Goal: Navigation & Orientation: Find specific page/section

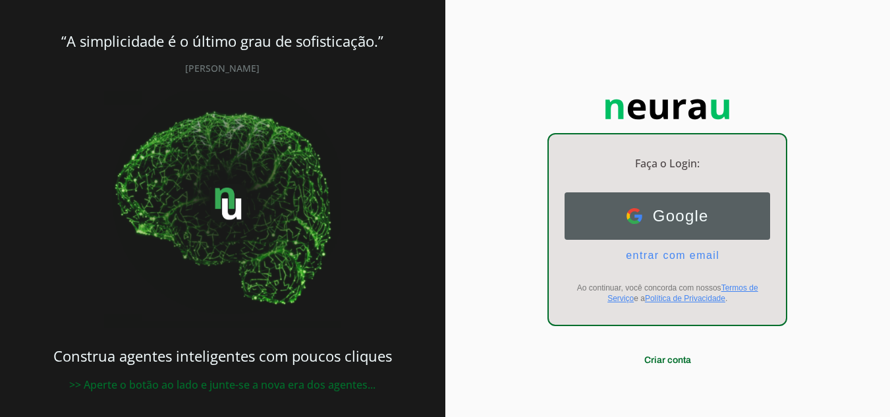
click at [653, 220] on span "Google" at bounding box center [675, 216] width 67 height 18
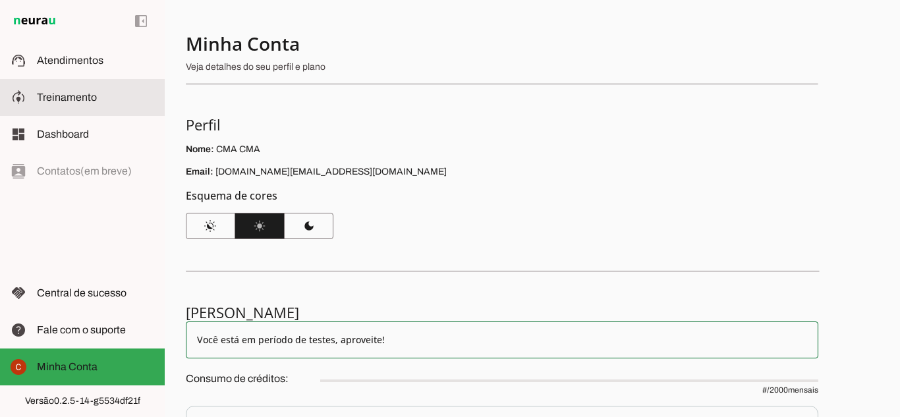
click at [115, 88] on md-item "model_training Treinamento Treinamento" at bounding box center [82, 97] width 165 height 37
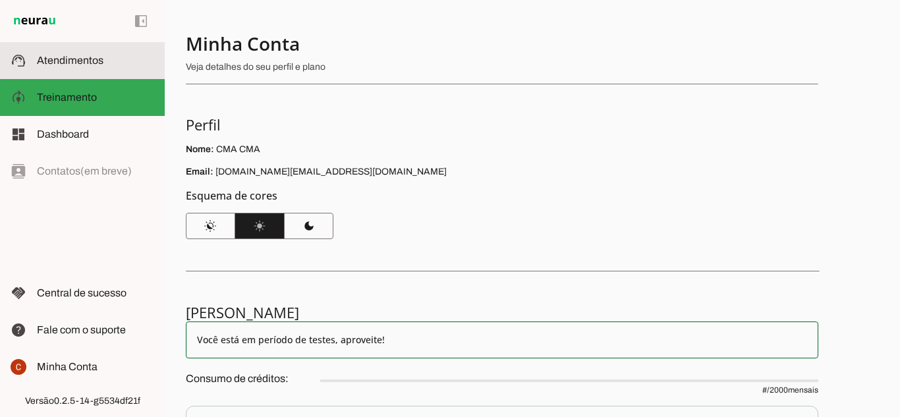
click at [76, 59] on span "Atendimentos" at bounding box center [70, 60] width 67 height 11
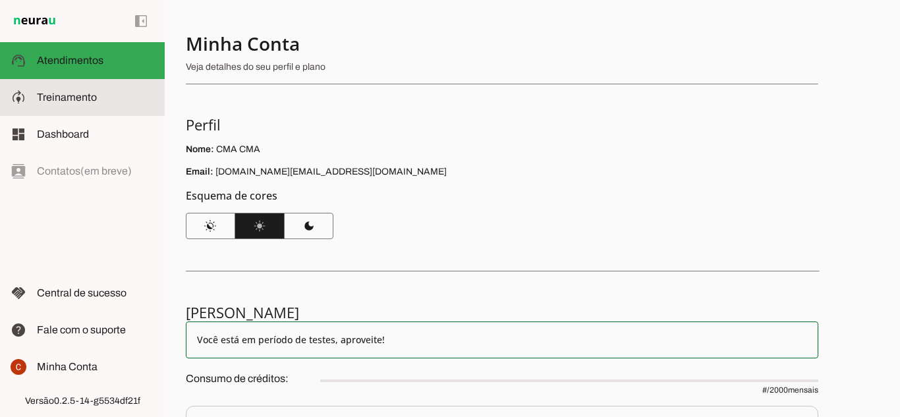
click at [103, 112] on md-item "model_training Treinamento Treinamento" at bounding box center [82, 97] width 165 height 37
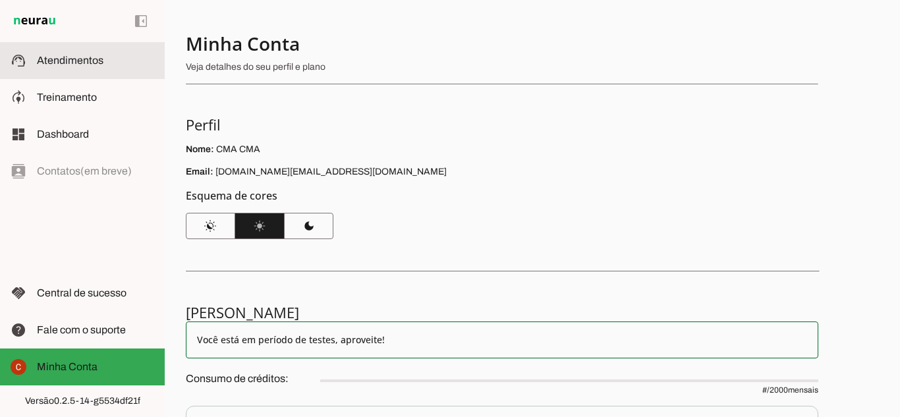
click at [85, 61] on span "Atendimentos" at bounding box center [70, 60] width 67 height 11
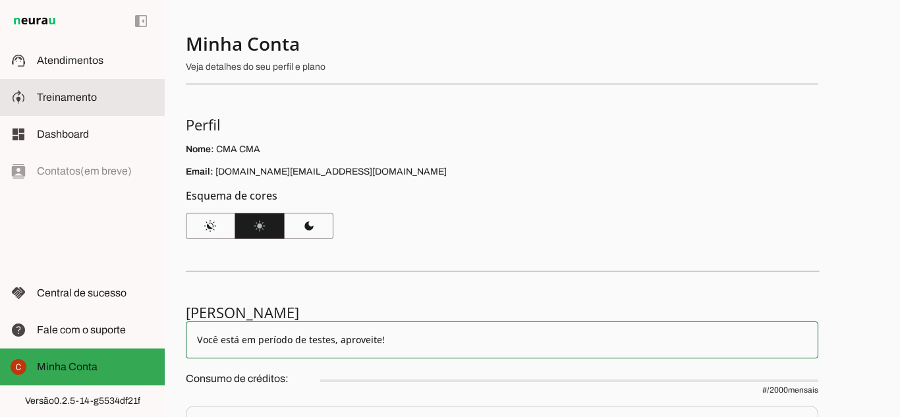
click at [130, 91] on slot at bounding box center [95, 98] width 117 height 16
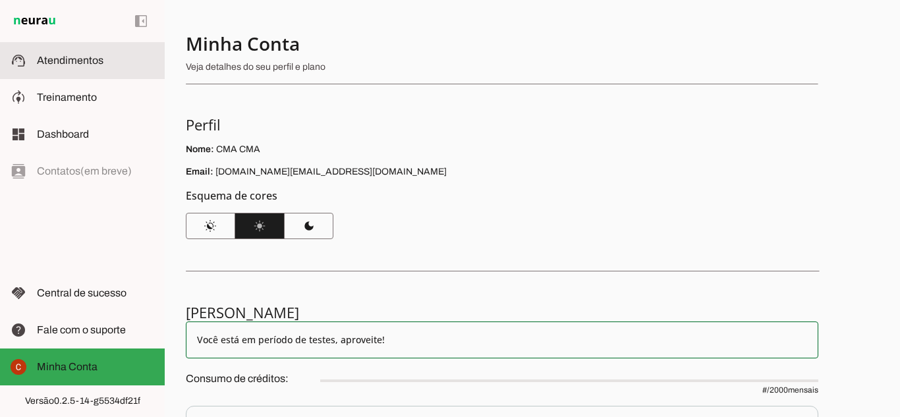
click at [103, 69] on md-item "support_agent Atendimentos Atendimentos" at bounding box center [82, 60] width 165 height 37
